Goal: Task Accomplishment & Management: Use online tool/utility

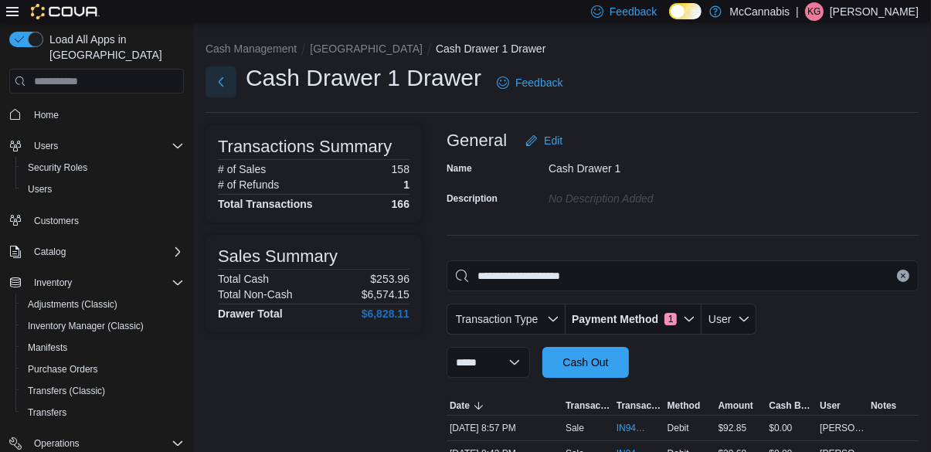
click at [212, 83] on button "Next" at bounding box center [220, 81] width 31 height 31
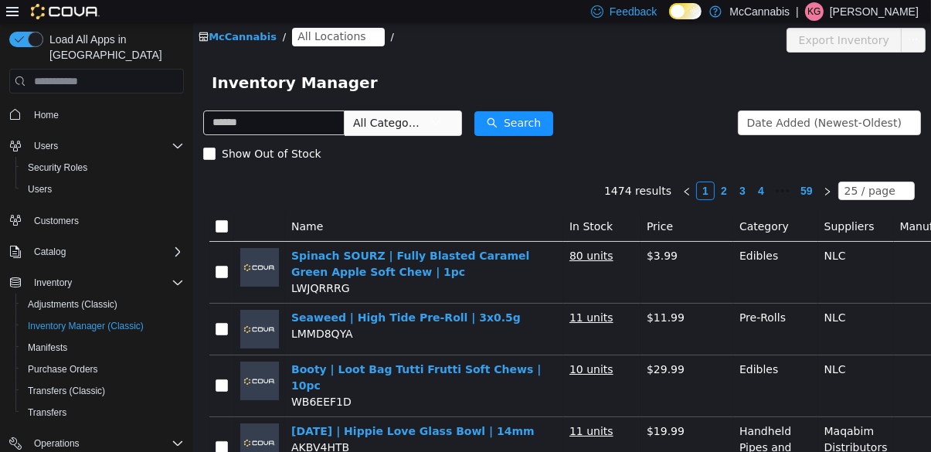
click at [332, 44] on span "All Locations" at bounding box center [331, 36] width 68 height 17
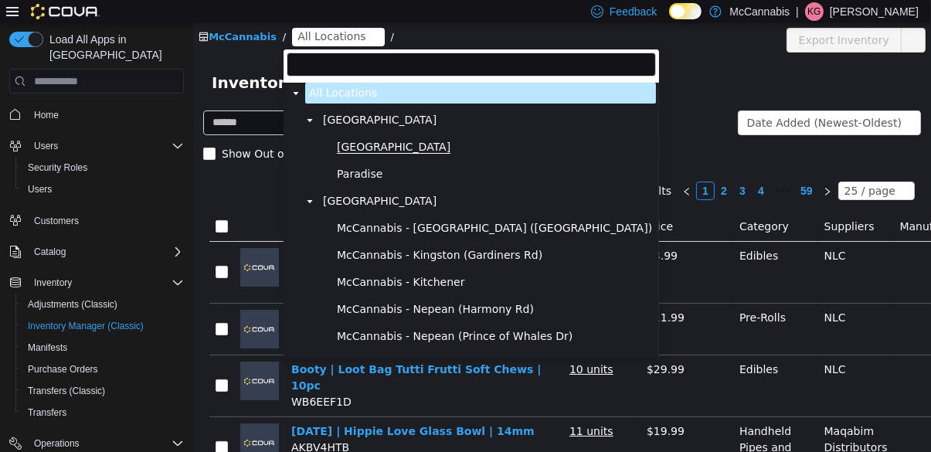
click at [383, 149] on span "[GEOGRAPHIC_DATA]" at bounding box center [393, 147] width 114 height 13
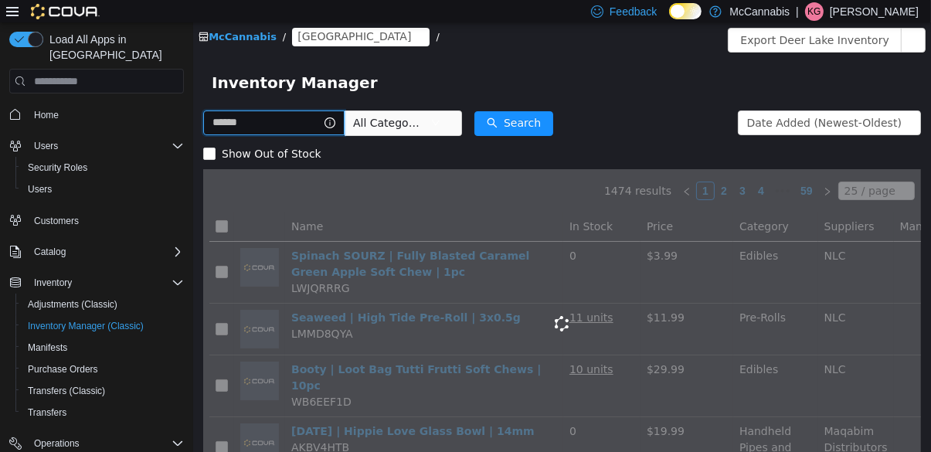
click at [314, 124] on input "text" at bounding box center [272, 122] width 141 height 25
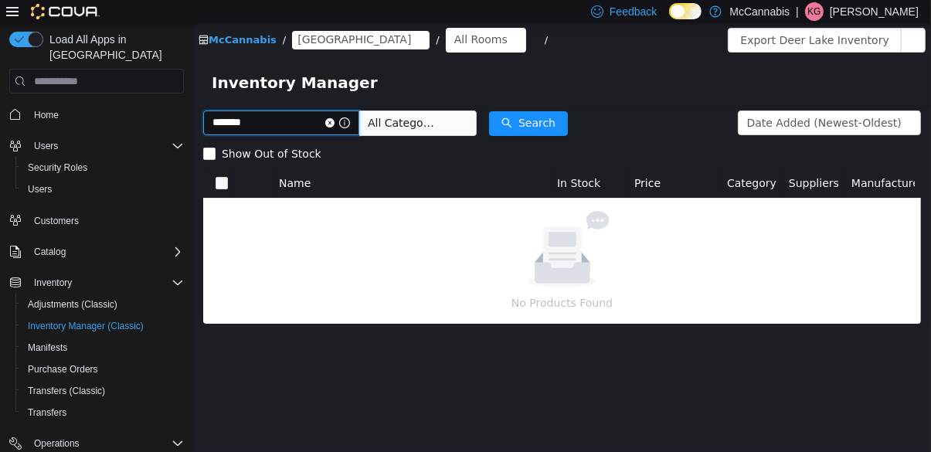
click at [232, 117] on input "*******" at bounding box center [280, 122] width 156 height 25
type input "********"
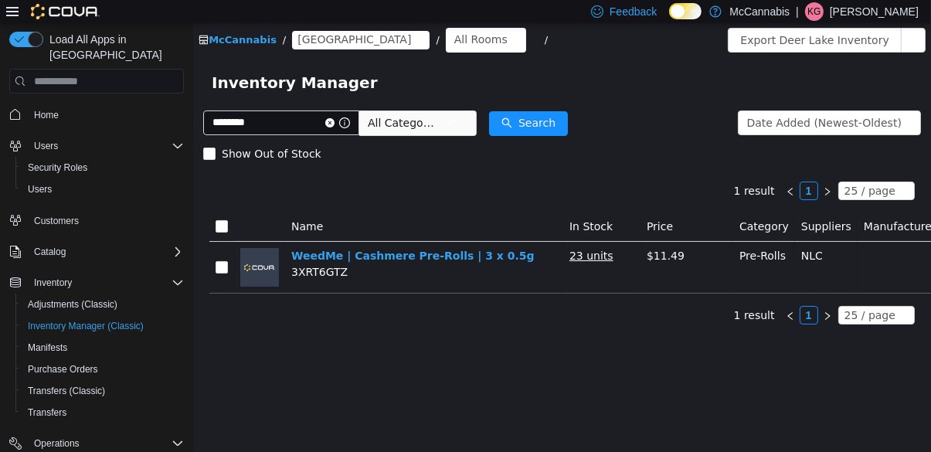
click at [651, 103] on div "Inventory Manager" at bounding box center [560, 82] width 737 height 49
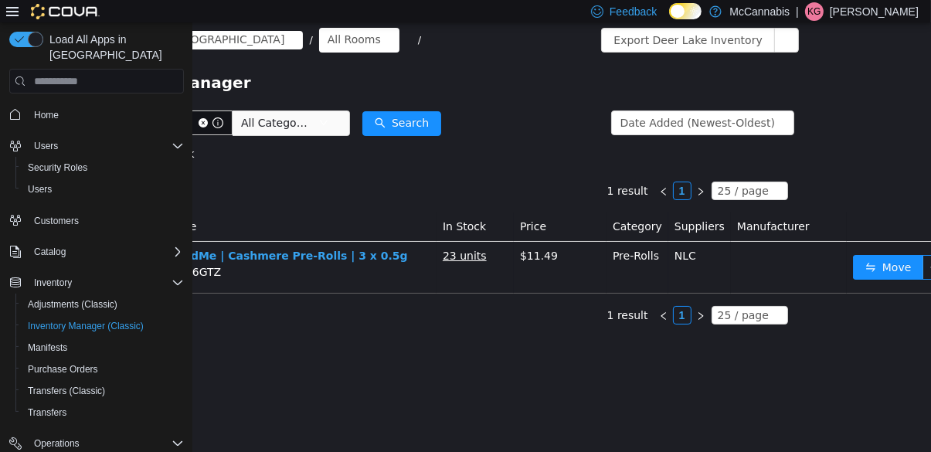
scroll to position [0, 141]
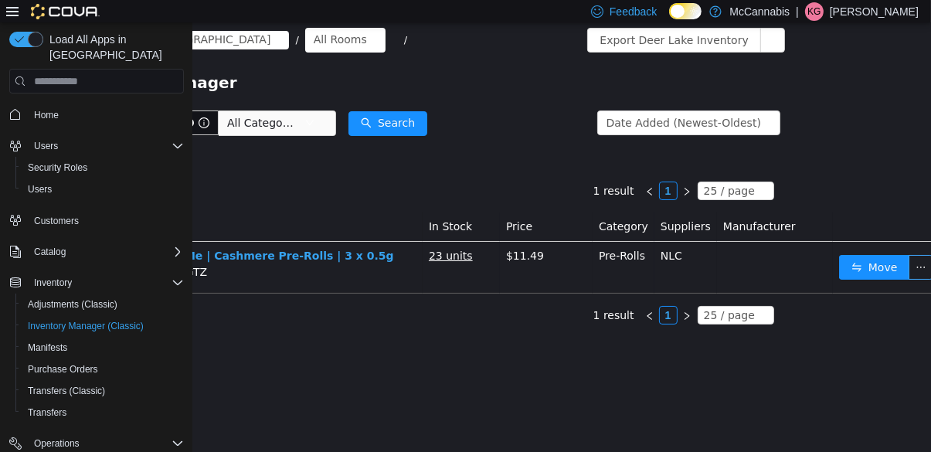
click at [909, 271] on button "button" at bounding box center [919, 267] width 25 height 25
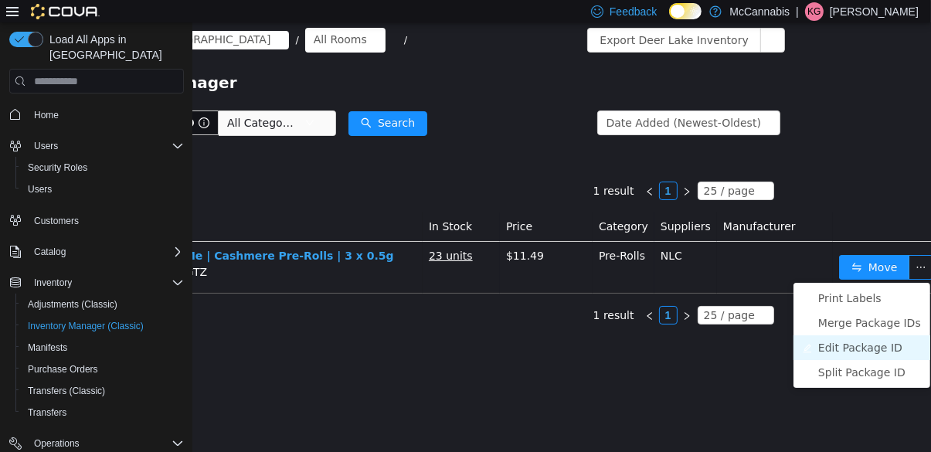
click at [877, 344] on li "Edit Package ID" at bounding box center [860, 347] width 137 height 25
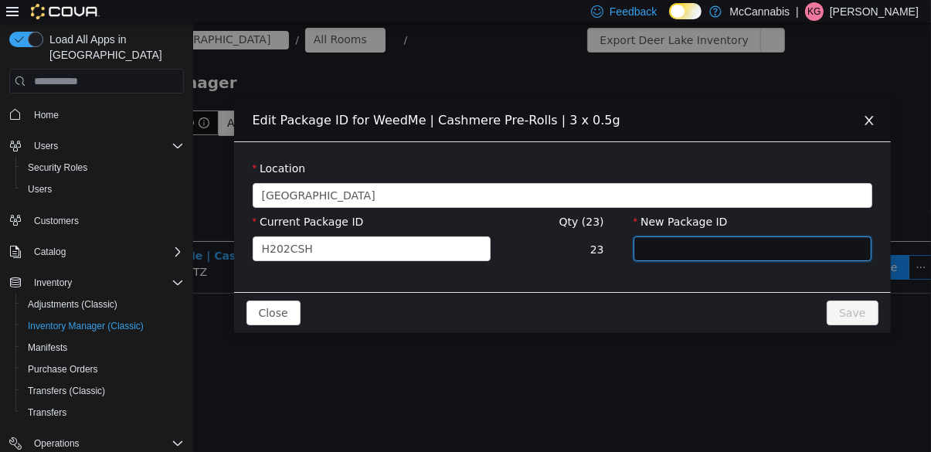
click at [731, 251] on input "New Package ID" at bounding box center [751, 248] width 239 height 25
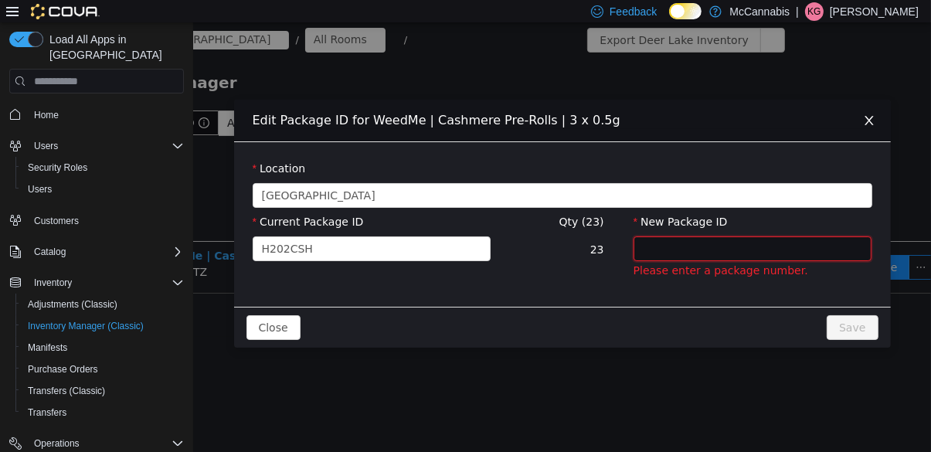
click at [709, 253] on input "New Package ID" at bounding box center [751, 248] width 239 height 25
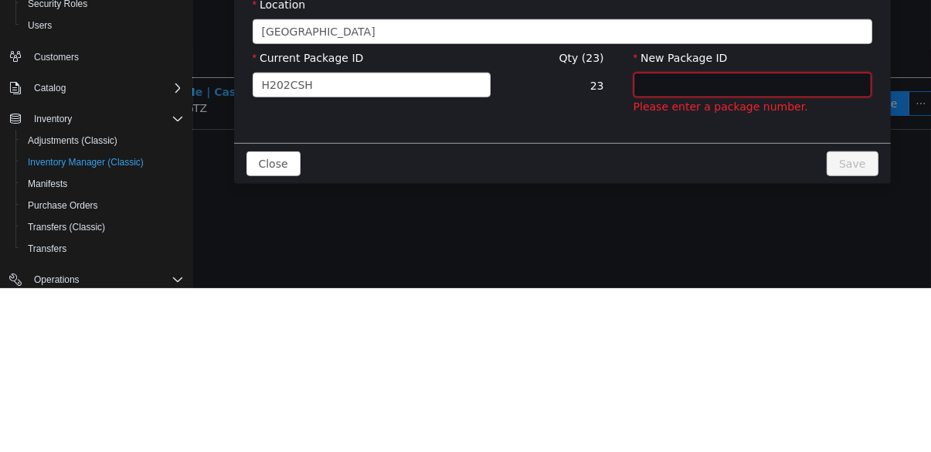
type input "*"
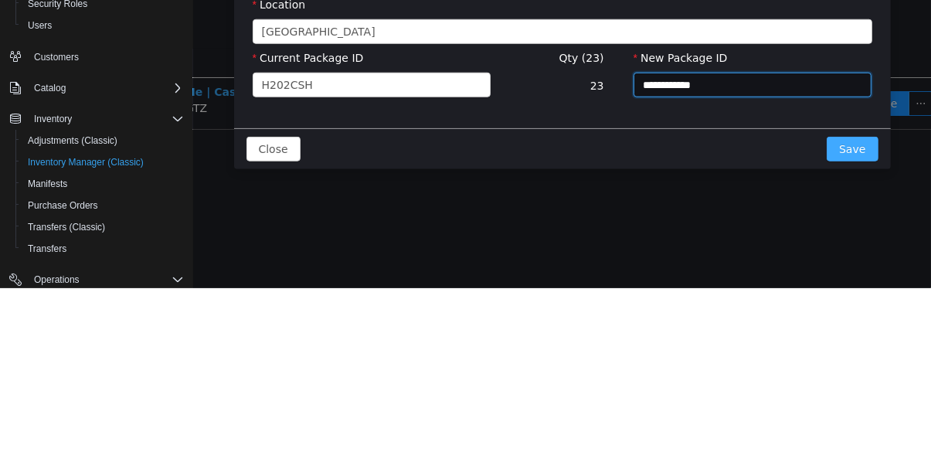
type input "**********"
click at [858, 151] on button "Save" at bounding box center [850, 149] width 51 height 25
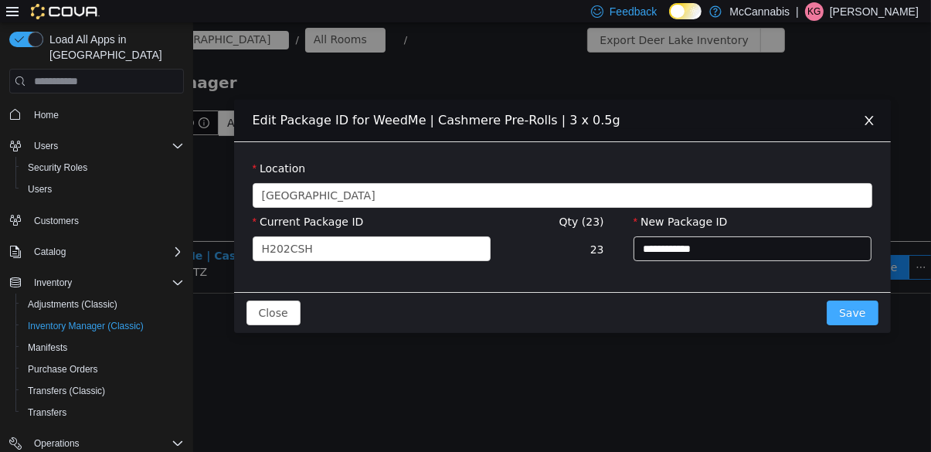
scroll to position [0, 0]
